Goal: Book appointment/travel/reservation

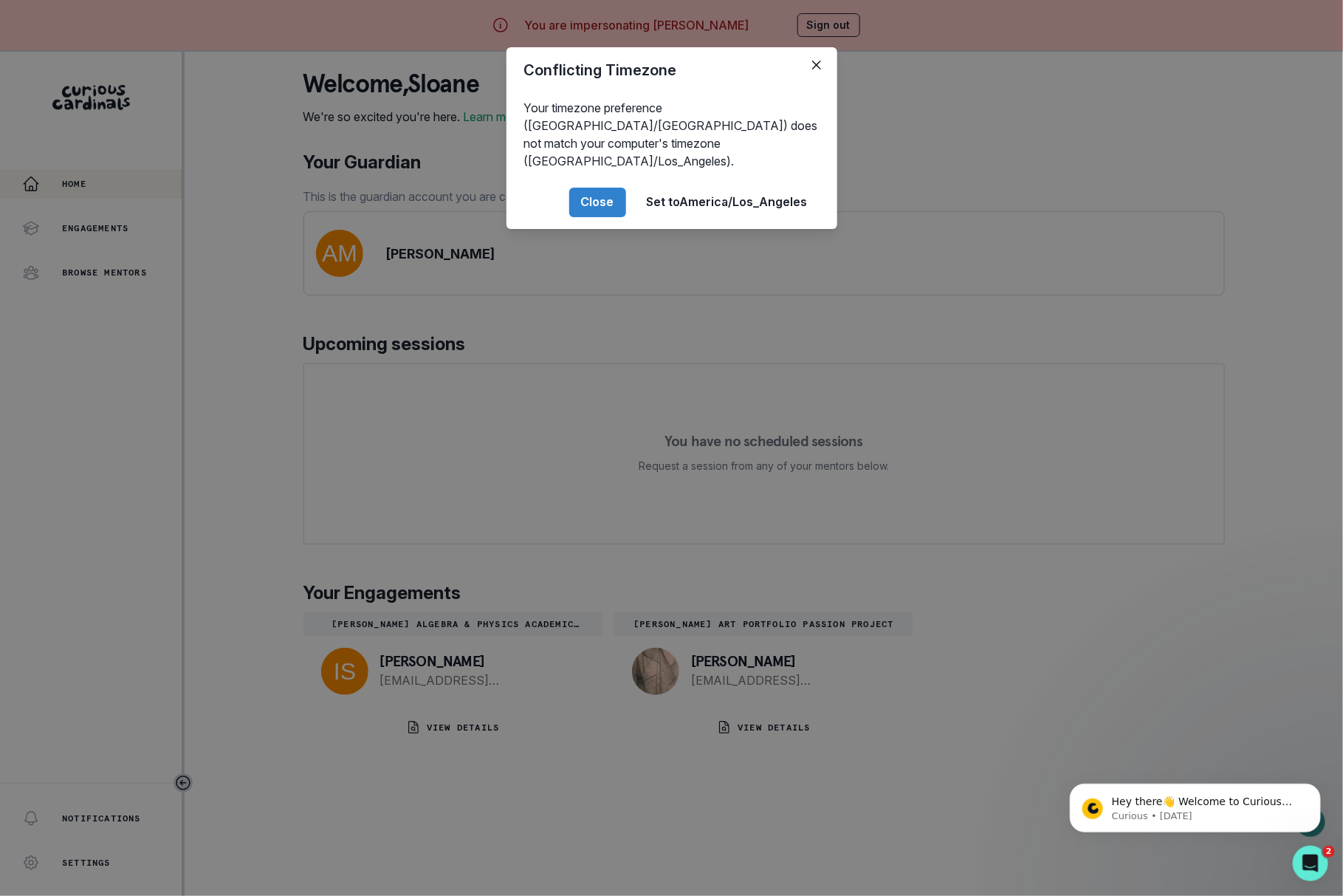
click at [666, 379] on div "Conflicting Timezone Your timezone preference ([GEOGRAPHIC_DATA]/[GEOGRAPHIC_DA…" at bounding box center [672, 448] width 1343 height 896
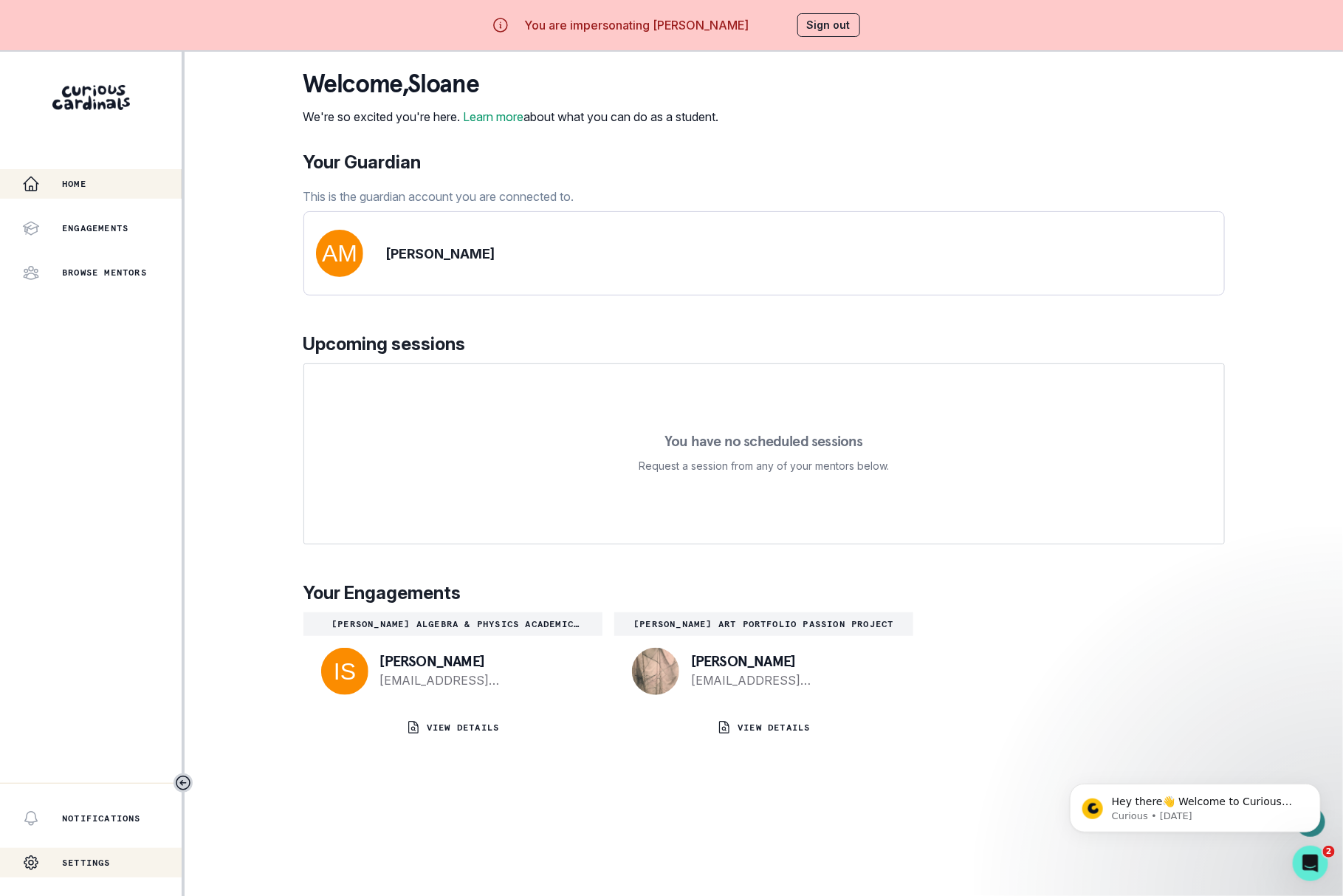
click at [103, 868] on div "Settings" at bounding box center [67, 861] width 88 height 29
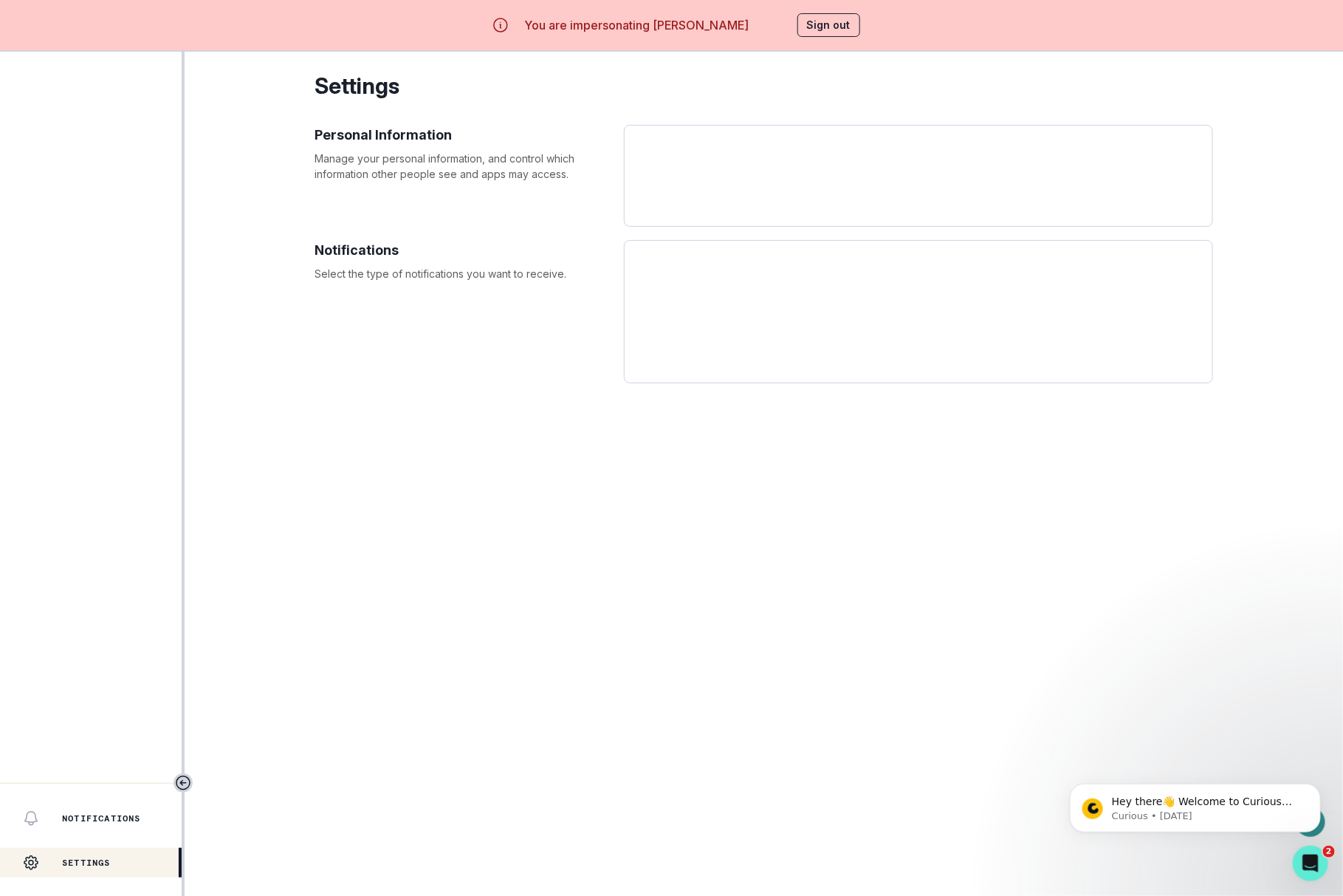
select select "America/[GEOGRAPHIC_DATA]"
select select "11th Grade"
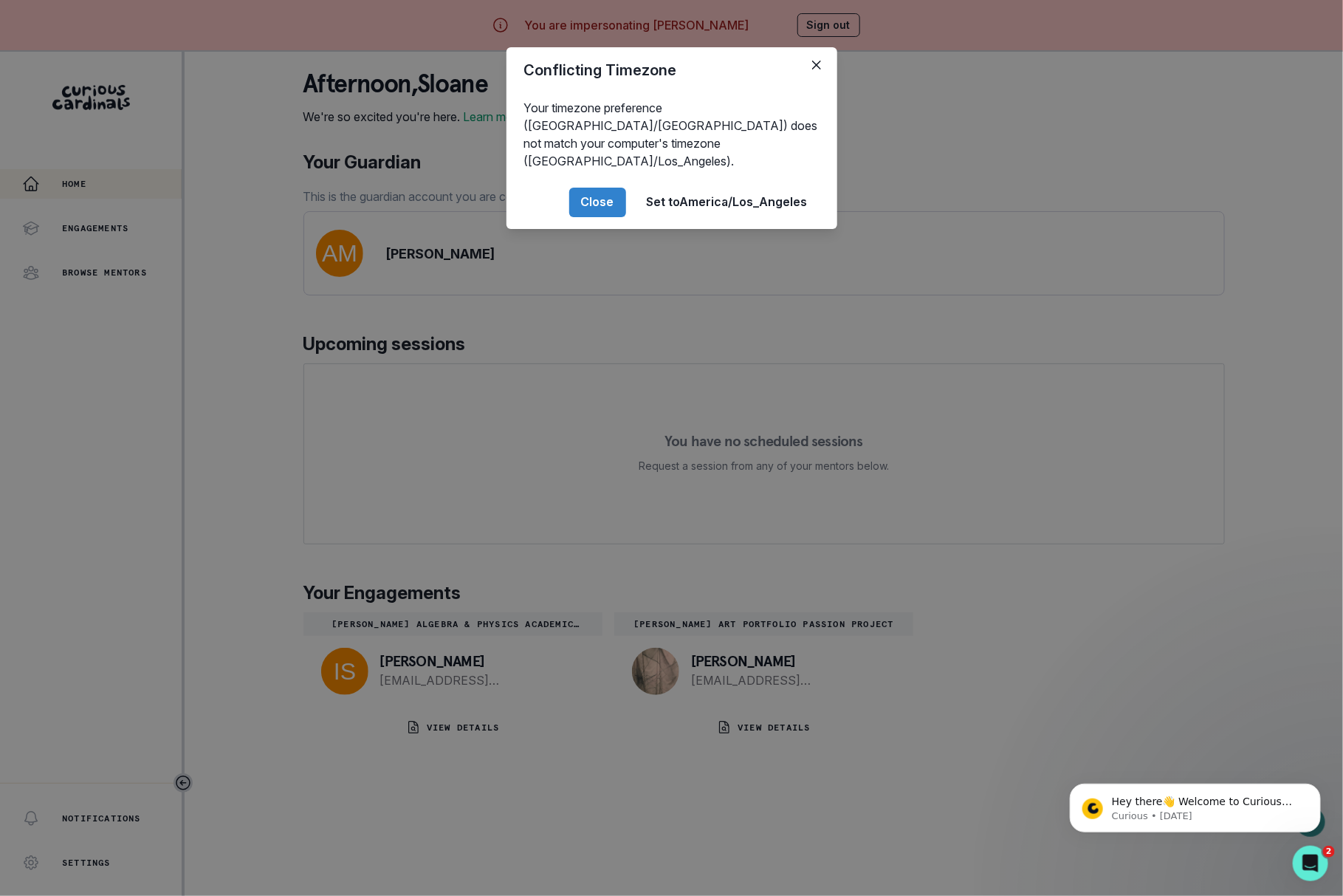
click at [618, 359] on div "Conflicting Timezone Your timezone preference ([GEOGRAPHIC_DATA]/[GEOGRAPHIC_DA…" at bounding box center [672, 448] width 1343 height 896
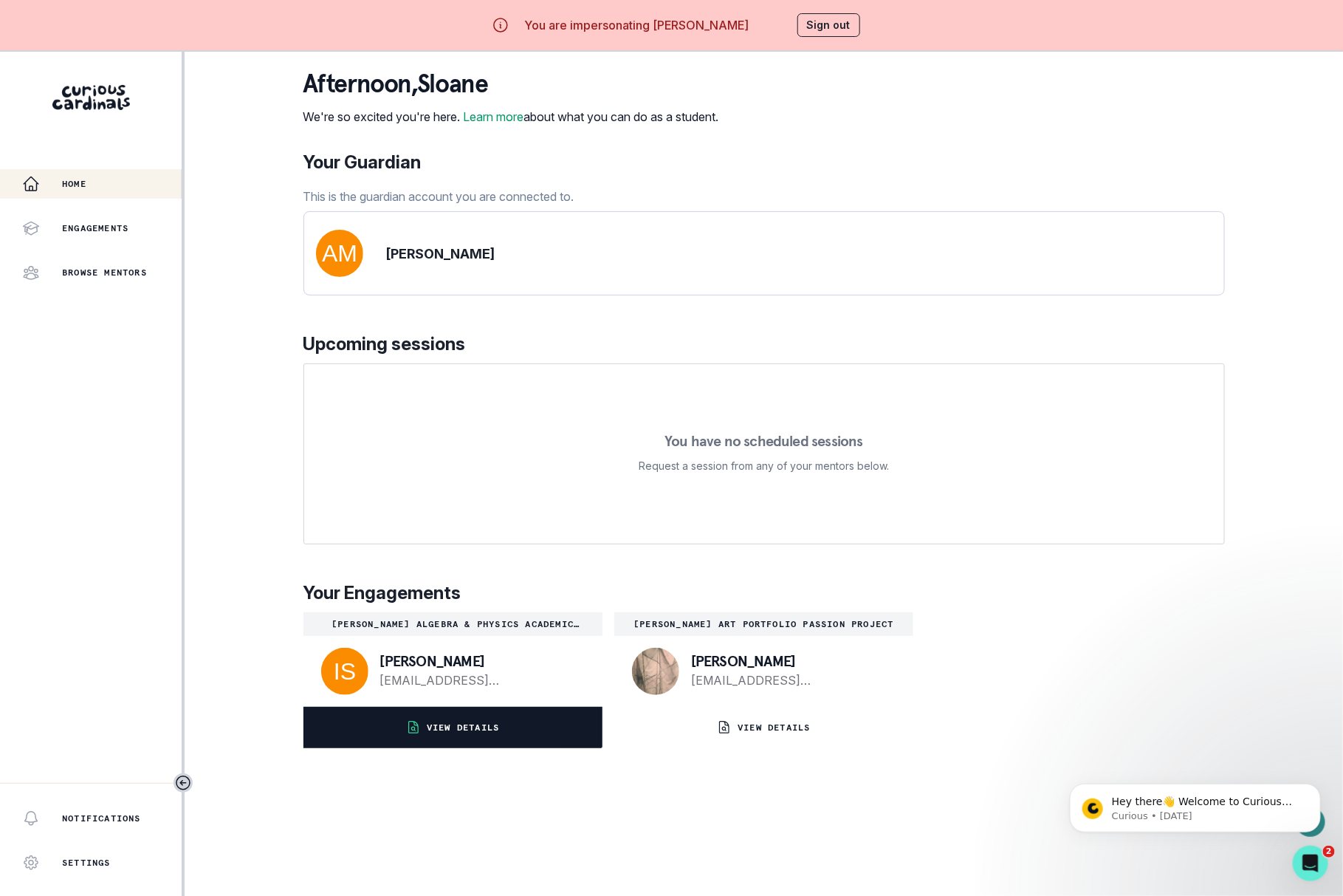
click at [490, 733] on p "VIEW DETAILS" at bounding box center [463, 727] width 72 height 12
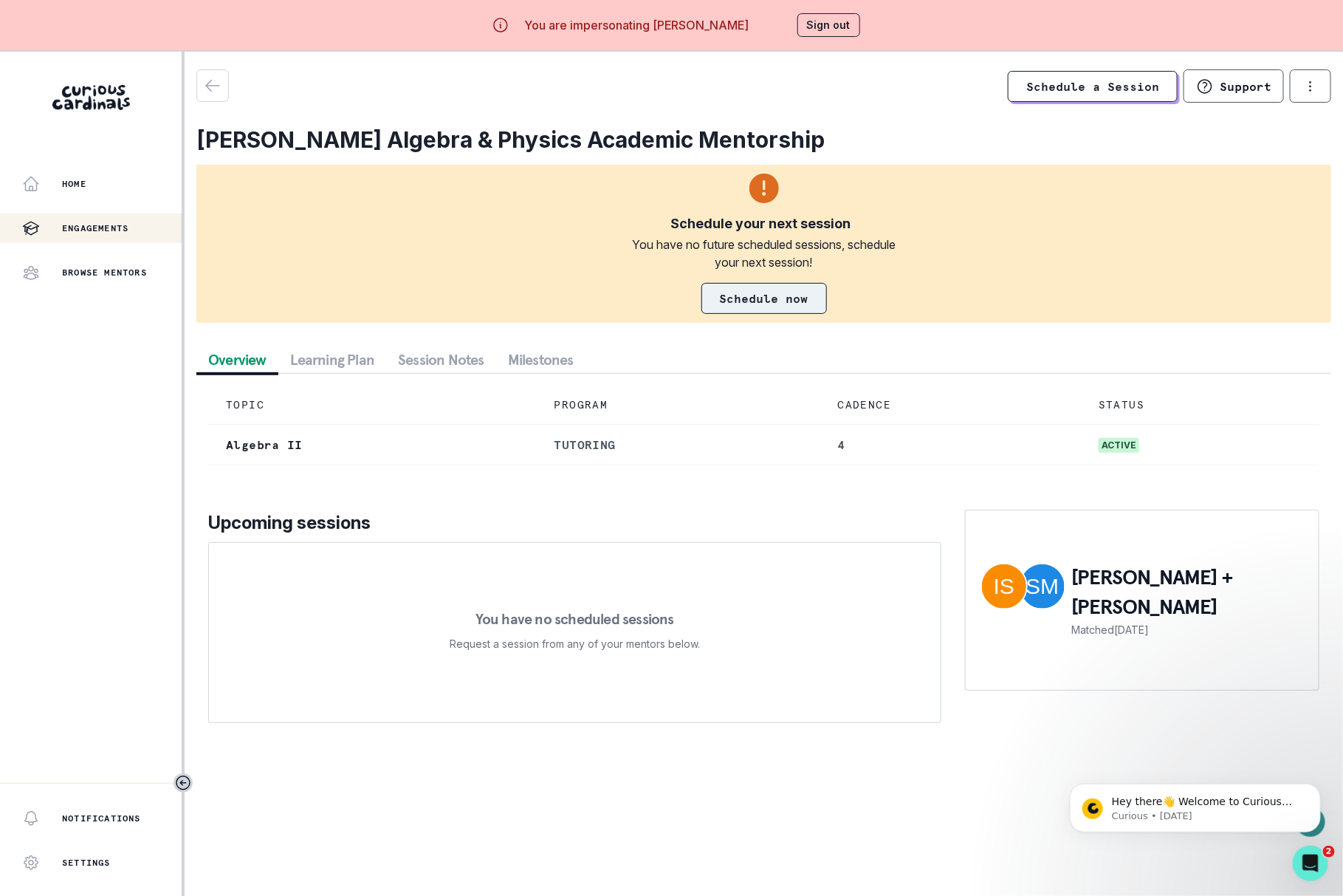
click at [726, 296] on link "Schedule now" at bounding box center [764, 298] width 125 height 31
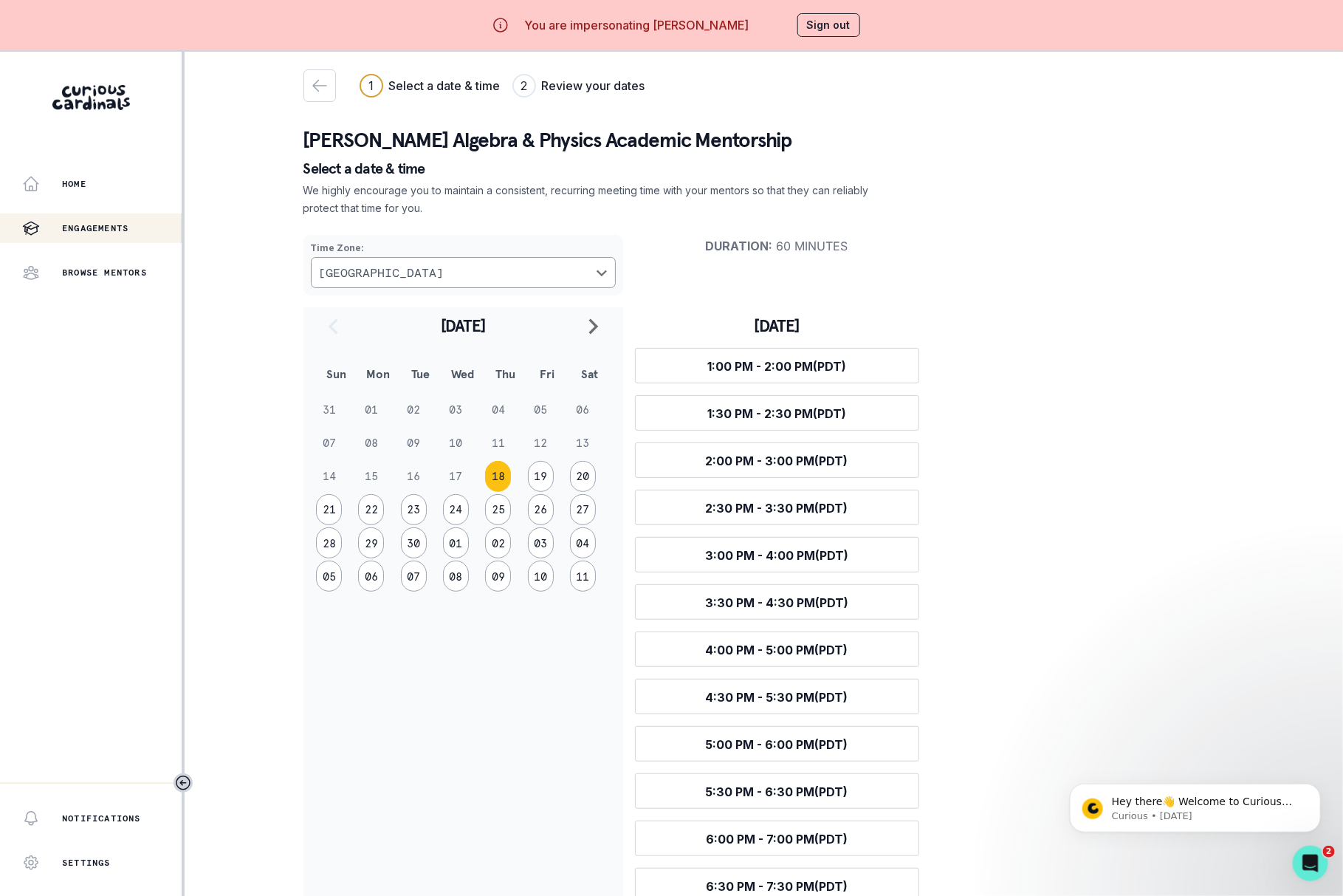
click at [455, 485] on td "17" at bounding box center [463, 475] width 42 height 33
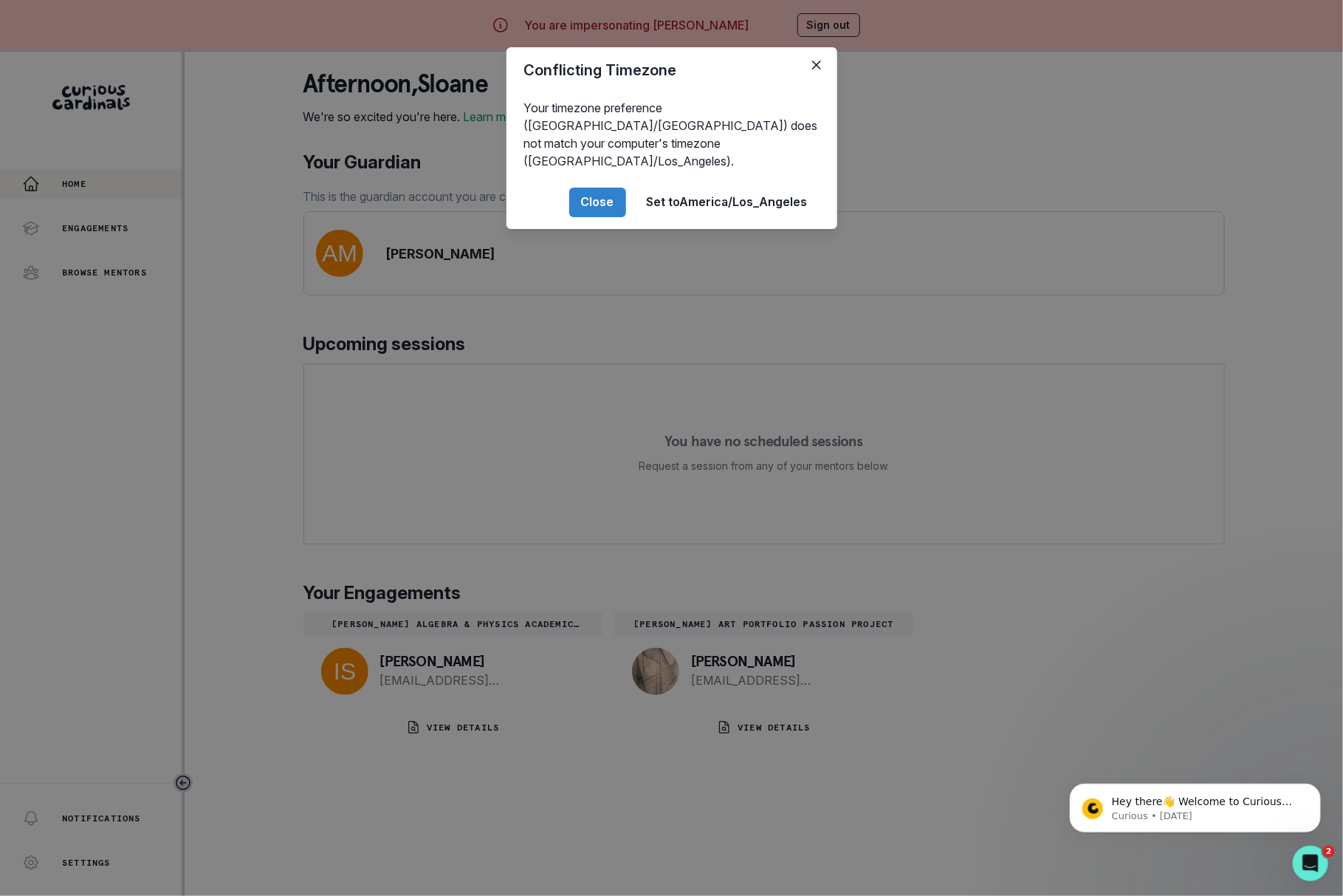
click at [218, 228] on div "Conflicting Timezone Your timezone preference ([GEOGRAPHIC_DATA]/[GEOGRAPHIC_DA…" at bounding box center [672, 448] width 1343 height 896
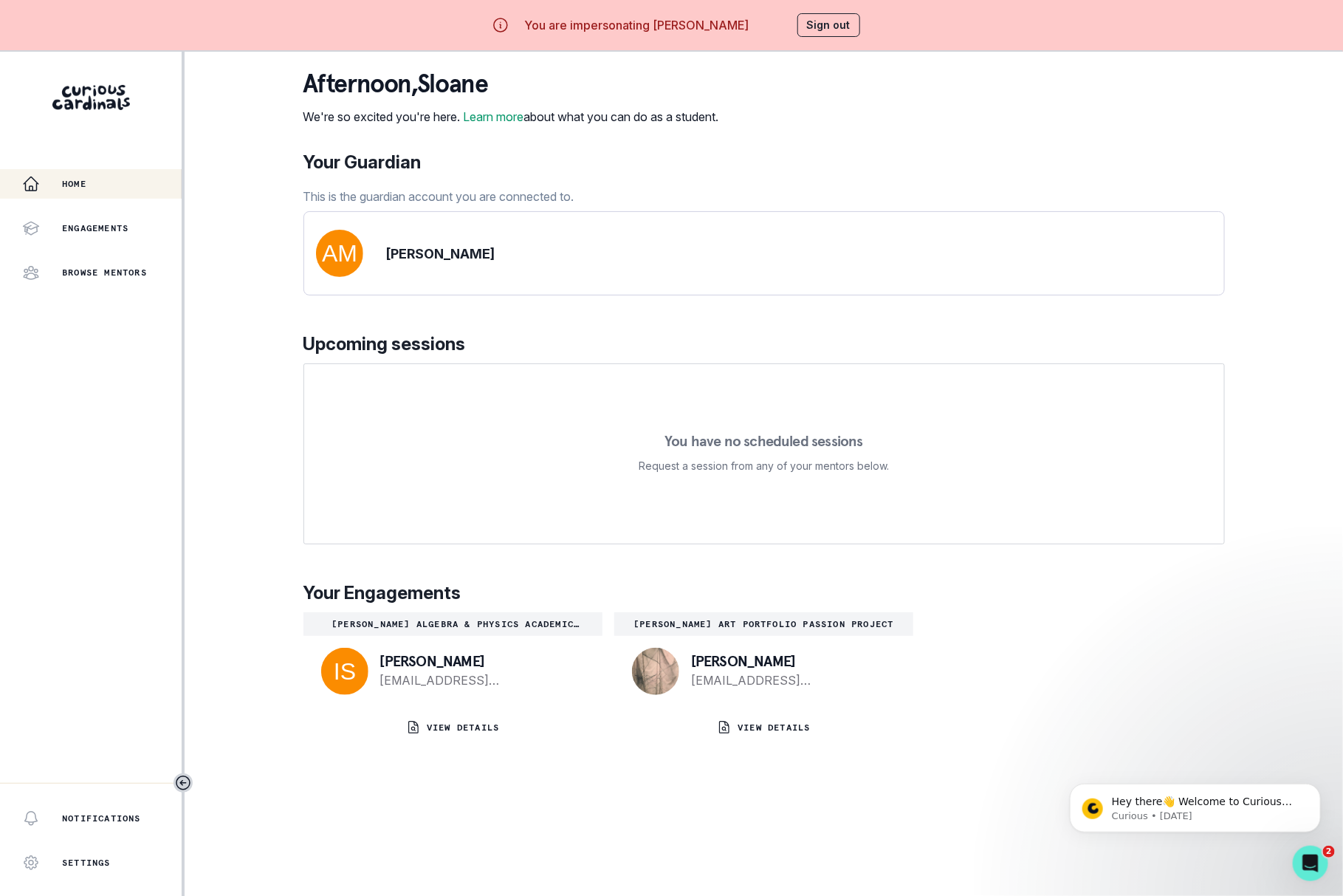
click at [814, 20] on button "Sign out" at bounding box center [829, 24] width 63 height 24
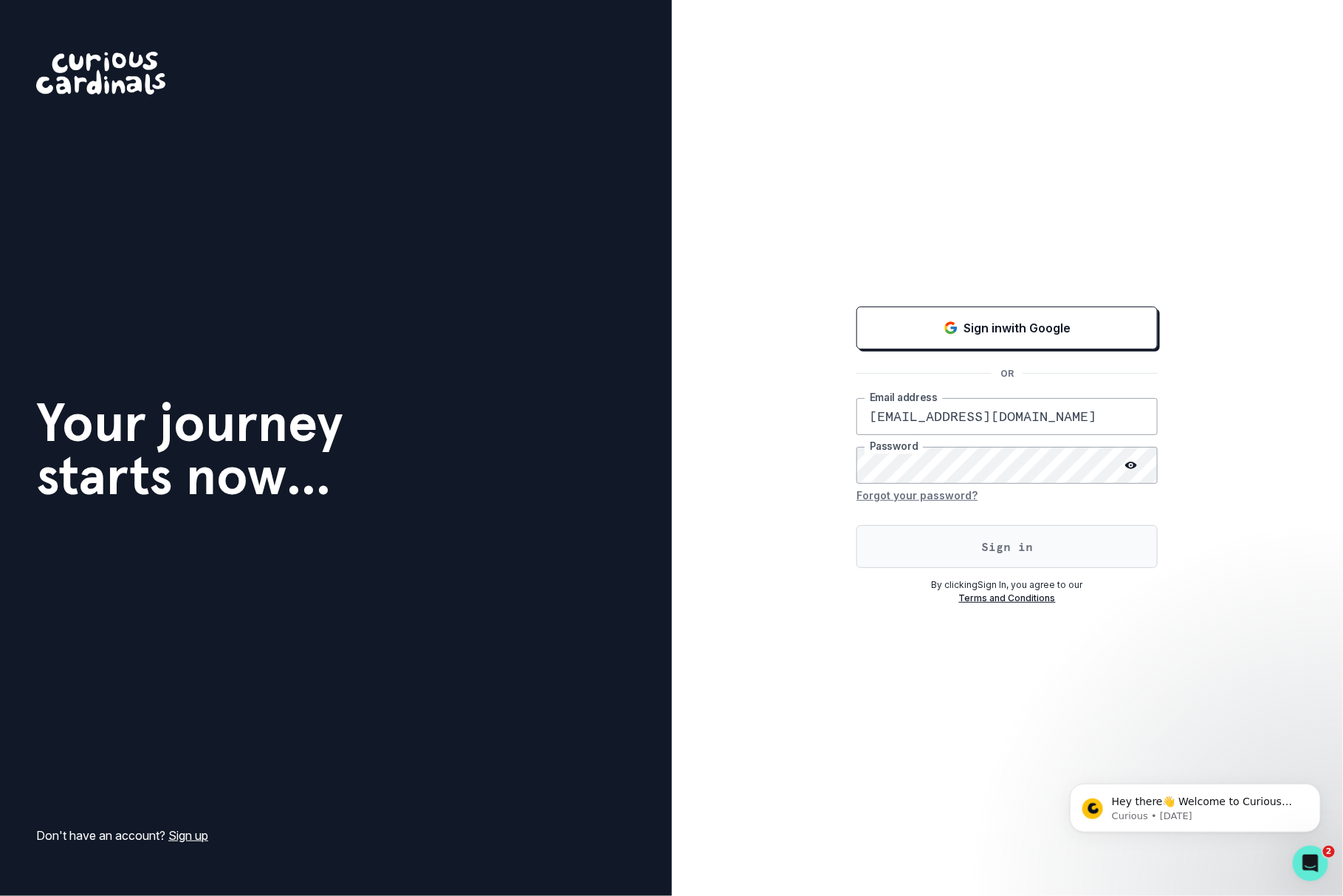
click at [899, 556] on button "Sign in" at bounding box center [1007, 546] width 301 height 43
